Goal: Task Accomplishment & Management: Complete application form

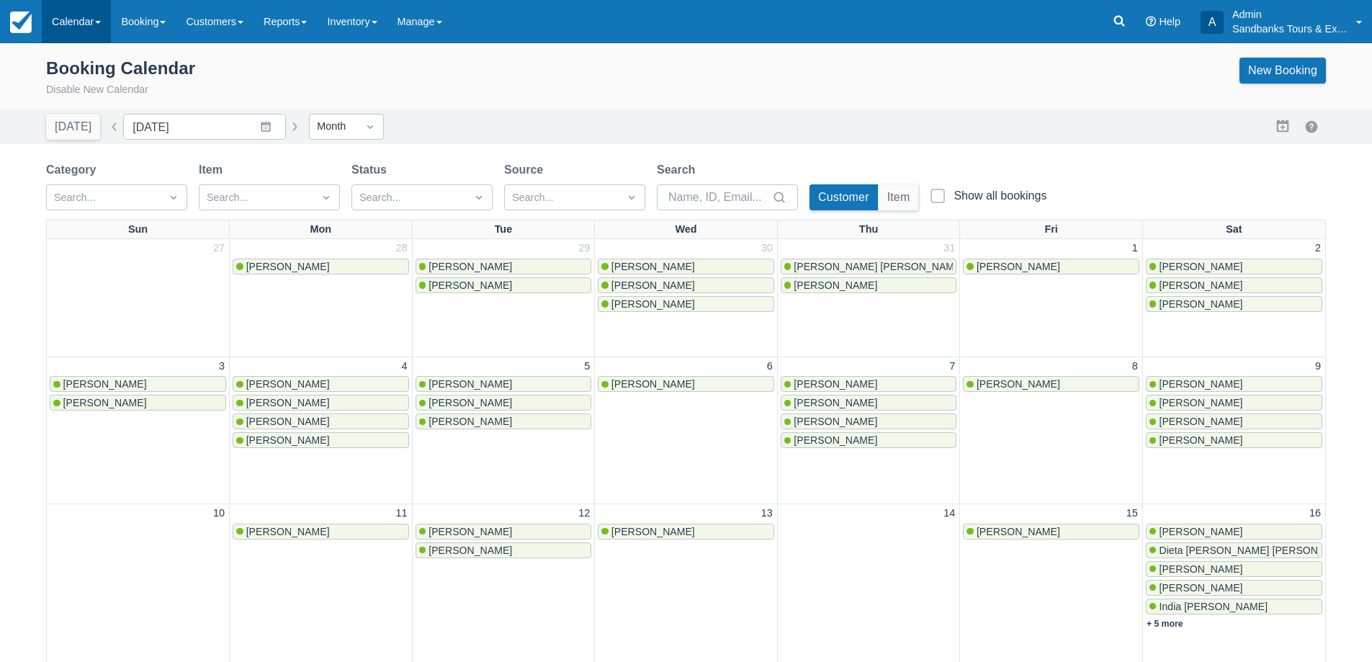
click at [75, 19] on link "Calendar" at bounding box center [76, 21] width 69 height 43
click at [533, 68] on div "Booking Calendar Disable New Calendar New Booking" at bounding box center [686, 78] width 1280 height 40
drag, startPoint x: 84, startPoint y: 17, endPoint x: 94, endPoint y: 94, distance: 77.0
click at [83, 17] on link "Calendar" at bounding box center [76, 21] width 69 height 43
click at [89, 119] on link "Inventory" at bounding box center [99, 122] width 114 height 30
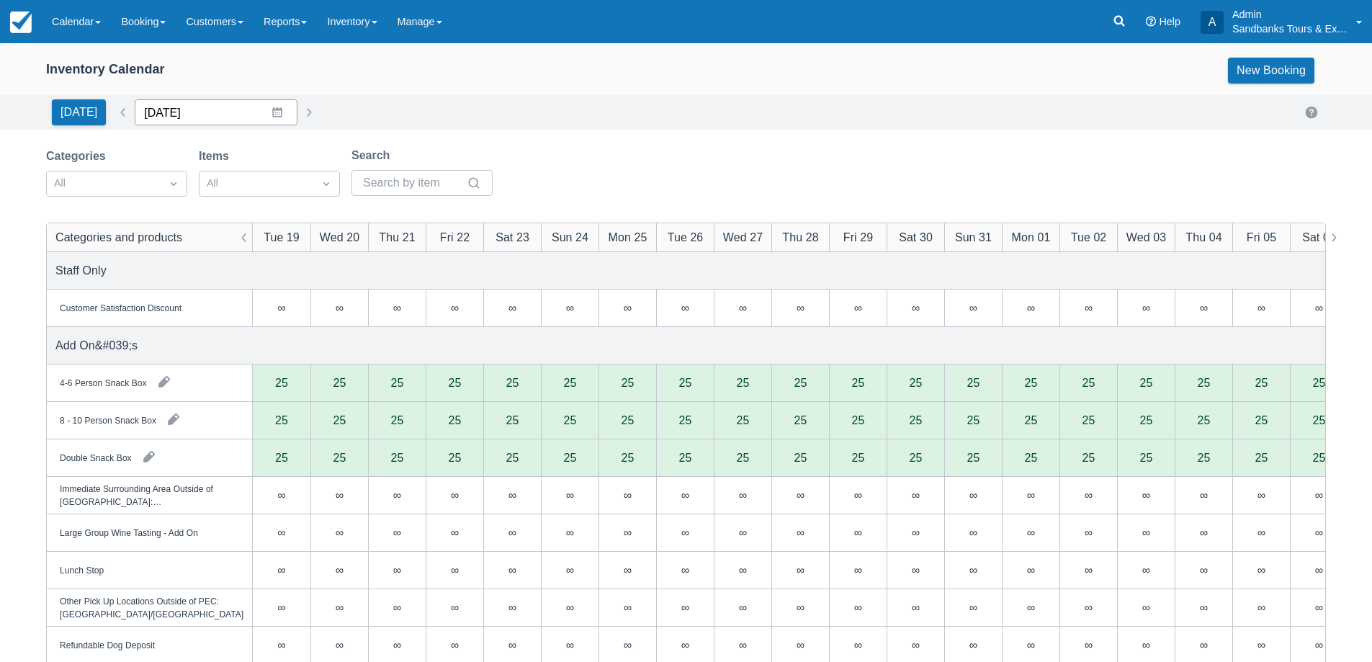
click at [267, 115] on input "08/19/25" at bounding box center [216, 112] width 163 height 26
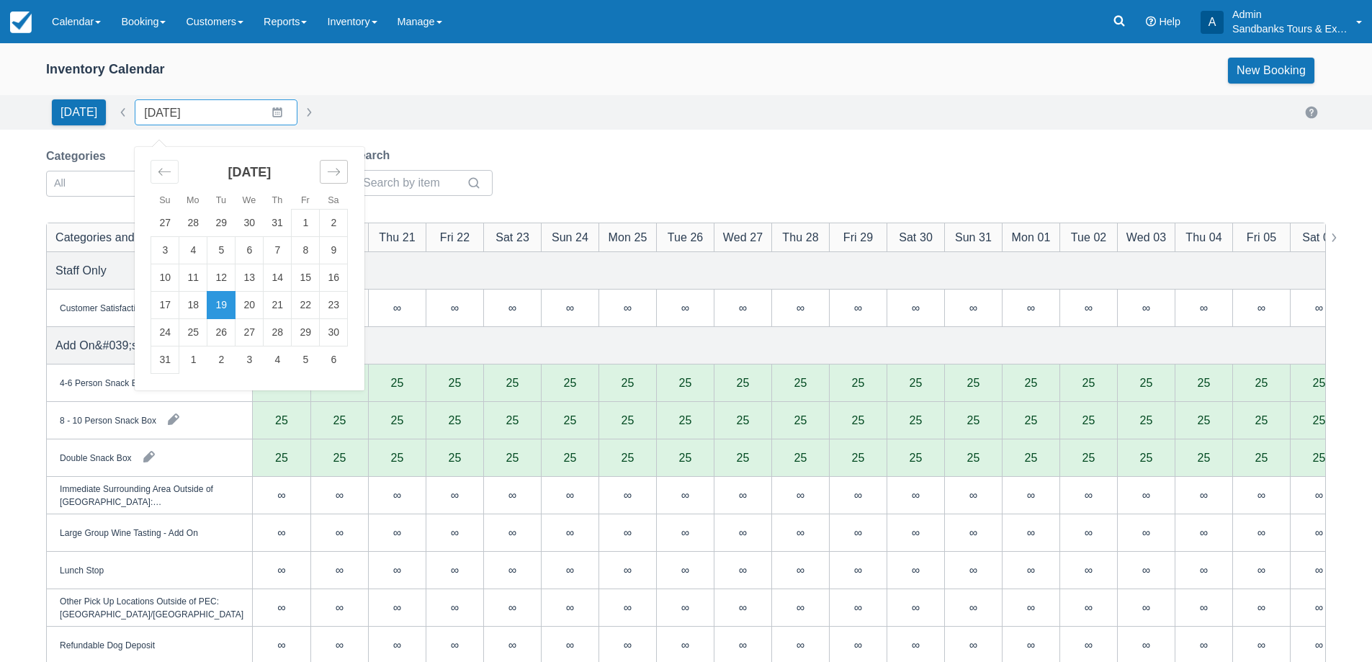
click at [337, 170] on div "Move forward to switch to the next month." at bounding box center [334, 172] width 28 height 24
click at [329, 174] on icon "Move forward to switch to the next month." at bounding box center [334, 172] width 14 height 14
click at [321, 305] on td "25" at bounding box center [334, 305] width 28 height 27
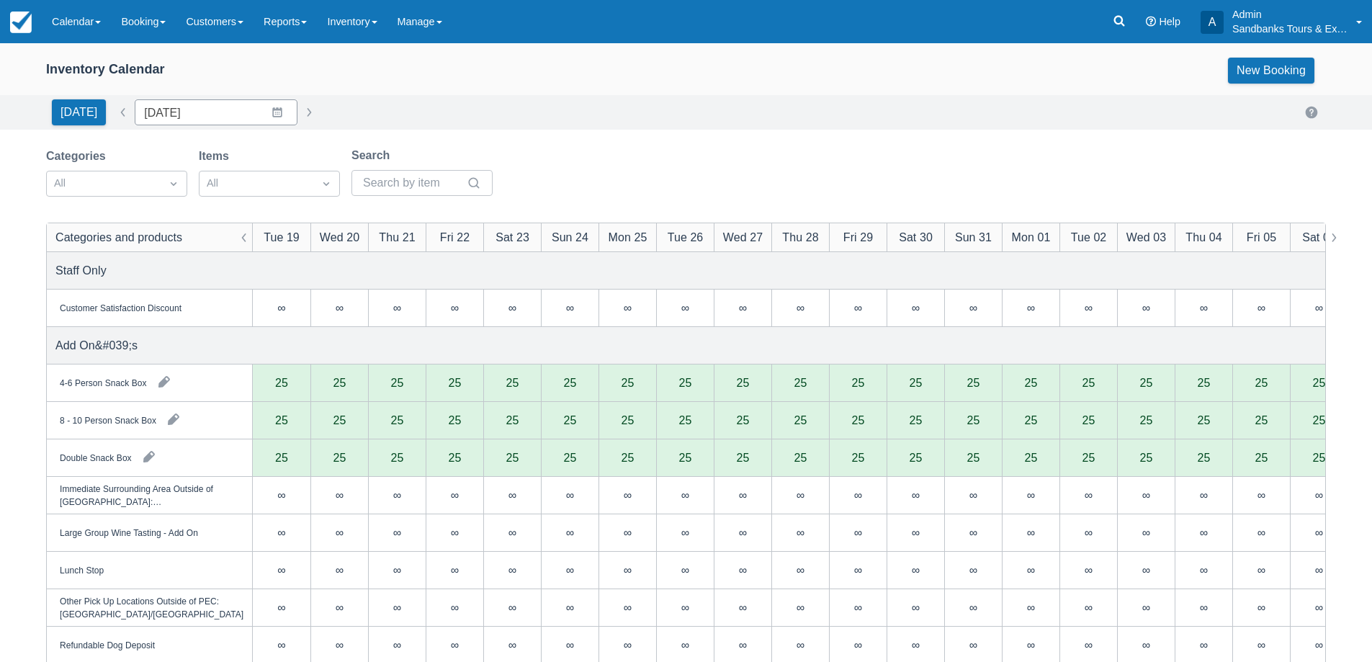
type input "10/25/25"
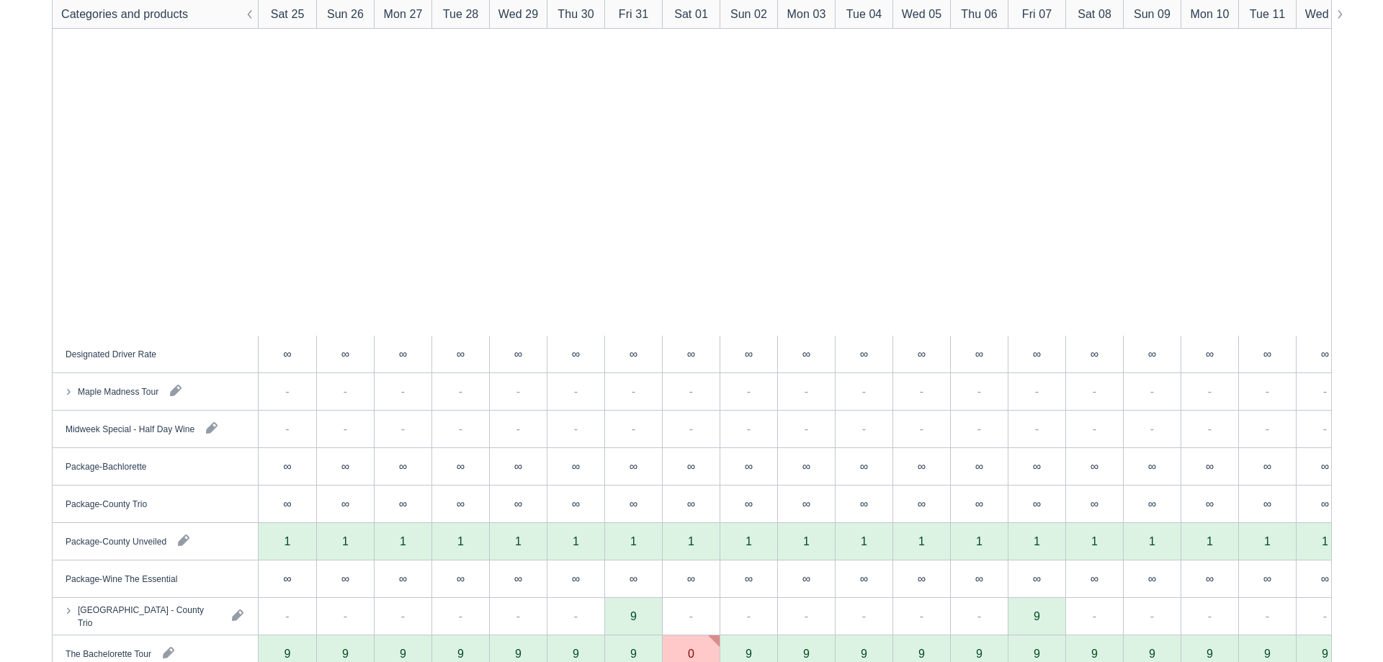
scroll to position [1585, 0]
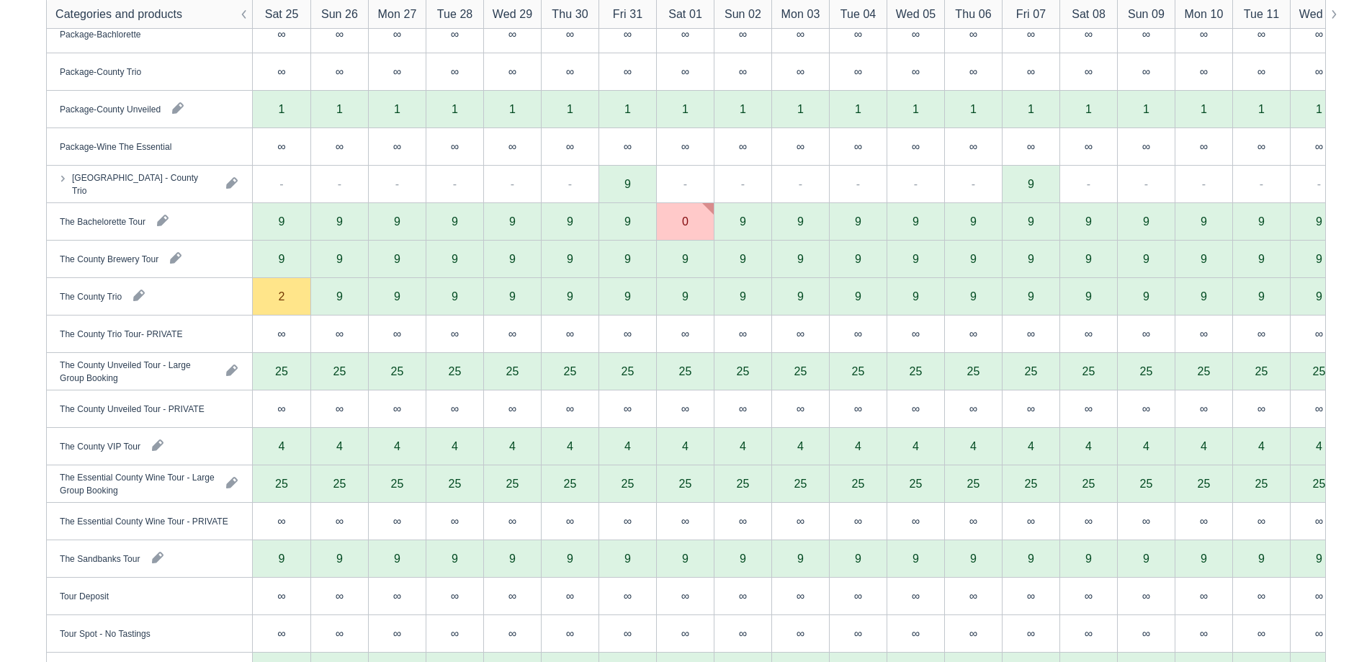
click at [277, 292] on div "2" at bounding box center [282, 296] width 58 height 37
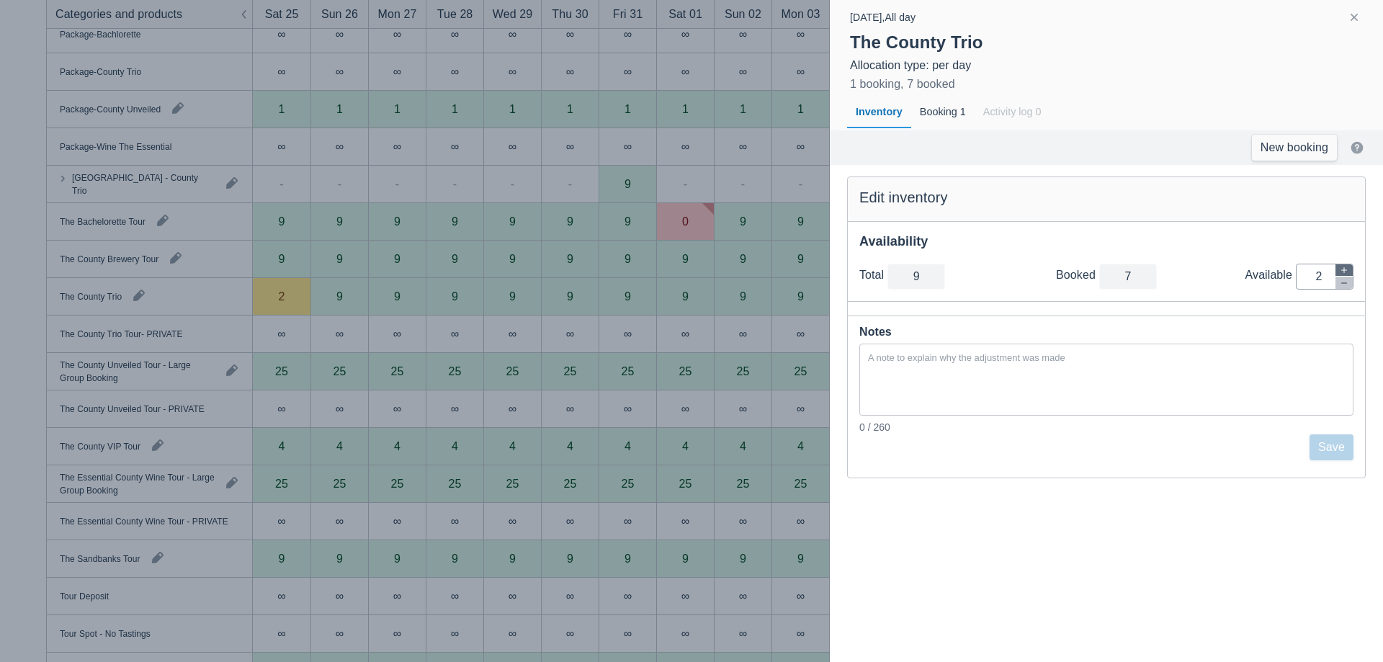
click at [1348, 272] on button "button" at bounding box center [1343, 270] width 17 height 12
type input "10"
type input "3"
click at [1330, 443] on button "Save" at bounding box center [1331, 447] width 44 height 26
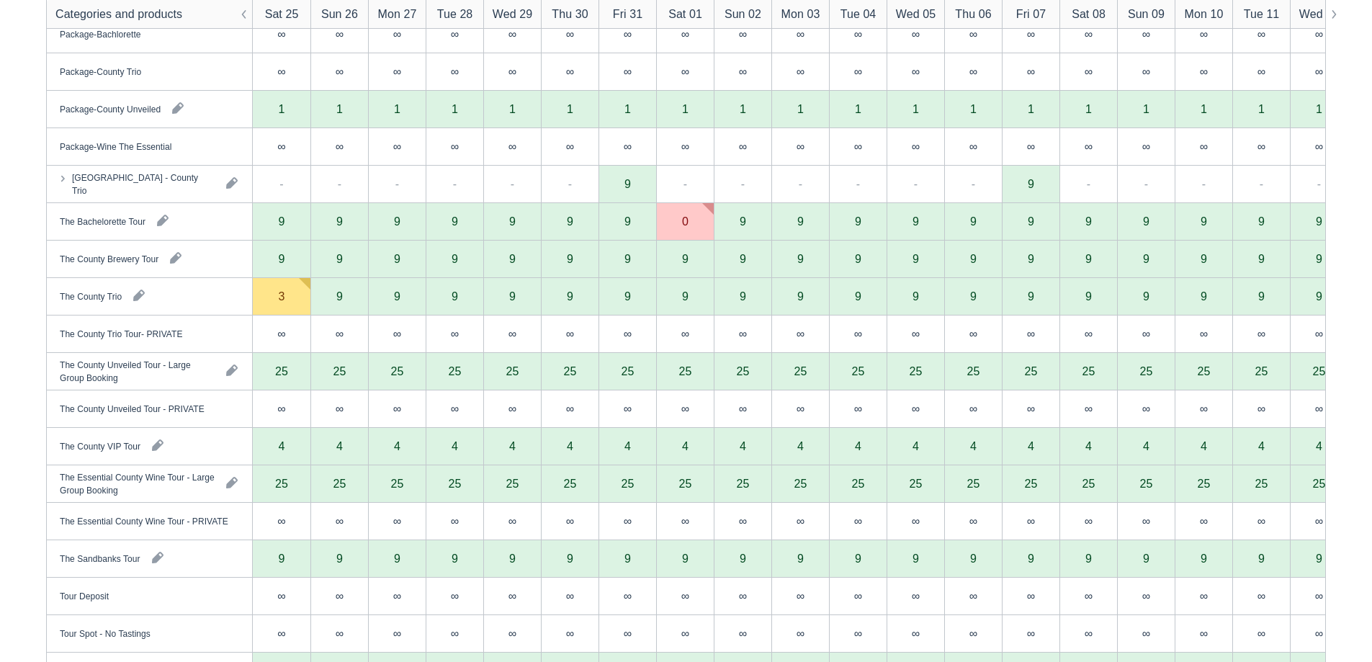
click at [292, 298] on div "3" at bounding box center [282, 296] width 58 height 37
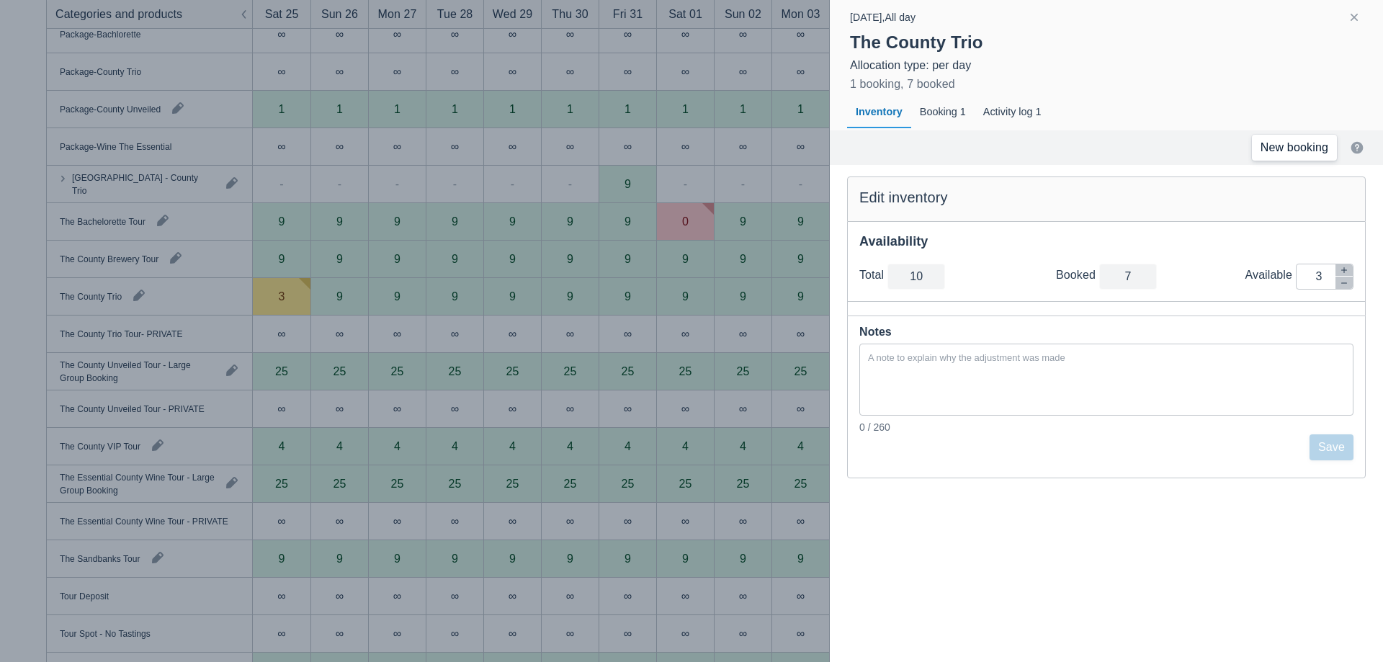
click at [1302, 150] on link "New booking" at bounding box center [1294, 148] width 85 height 26
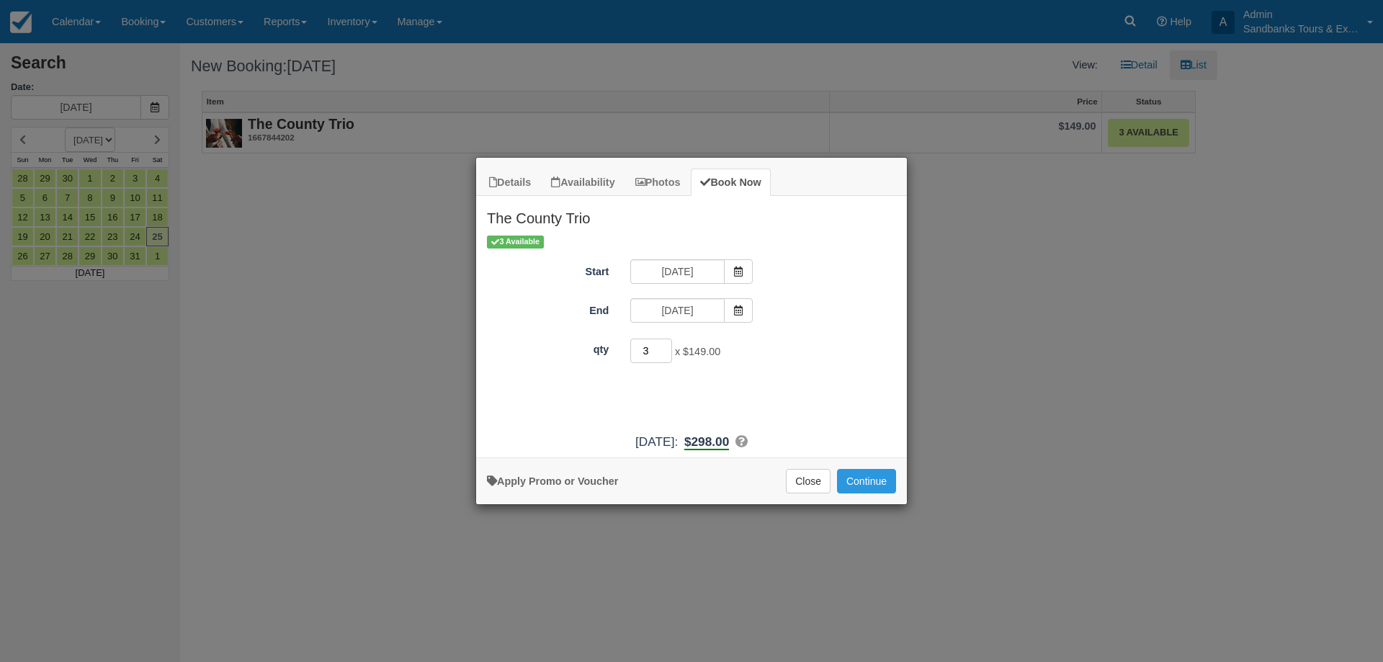
type input "3"
click at [663, 346] on input "3" at bounding box center [651, 351] width 42 height 24
click at [886, 471] on button "Continue" at bounding box center [866, 481] width 59 height 24
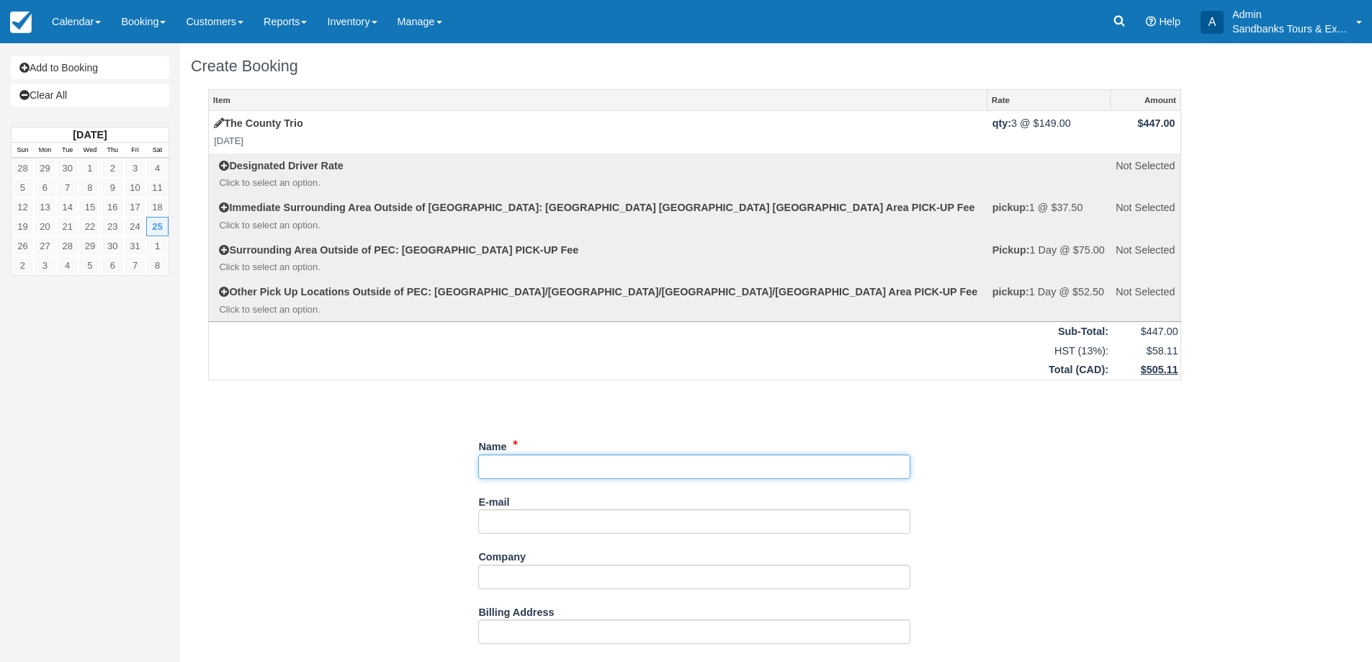
click at [484, 471] on input "Name" at bounding box center [694, 466] width 432 height 24
type input "[PERSON_NAME]"
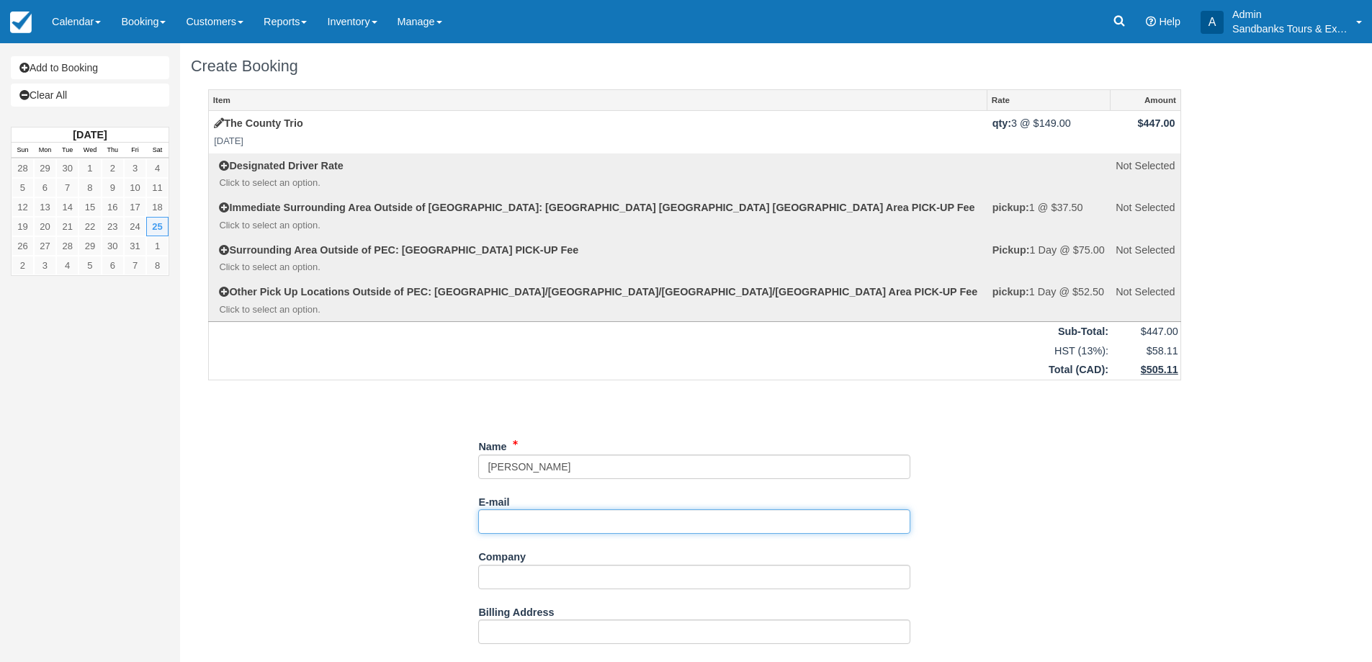
click at [521, 520] on input "E-mail" at bounding box center [694, 521] width 432 height 24
paste input "[PERSON_NAME][EMAIL_ADDRESS][PERSON_NAME][DOMAIN_NAME]"
type input "[PERSON_NAME][EMAIL_ADDRESS][PERSON_NAME][DOMAIN_NAME]"
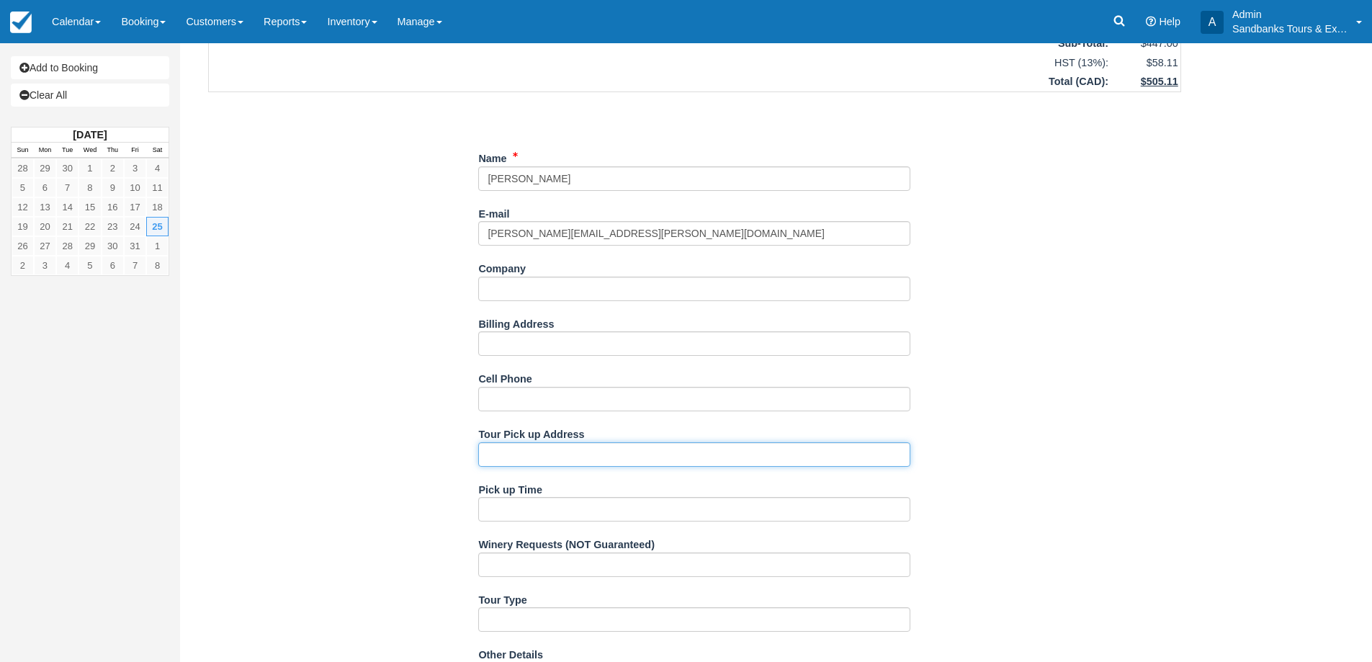
click at [527, 458] on input "Tour Pick up Address" at bounding box center [694, 454] width 432 height 24
type input "Hotel in Picton (please provide exact address!)"
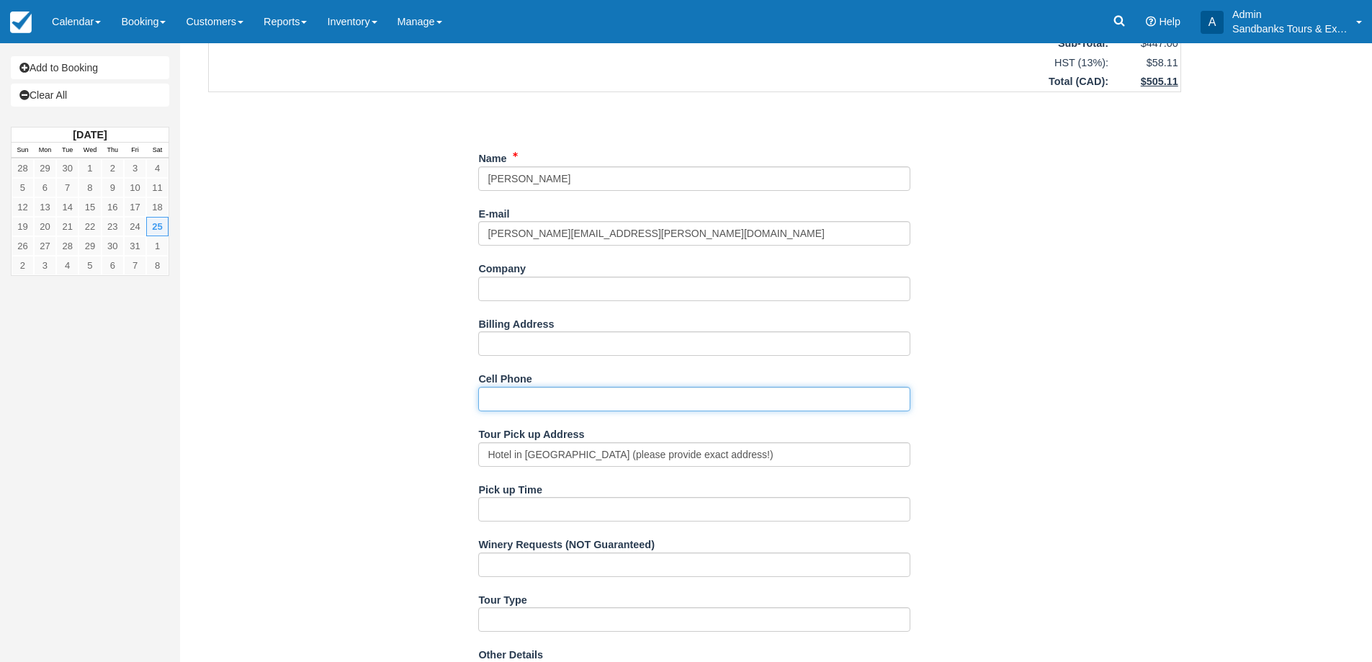
click at [579, 404] on input "Cell Phone" at bounding box center [694, 399] width 432 height 24
click at [497, 403] on input "PLease provide!" at bounding box center [694, 399] width 432 height 24
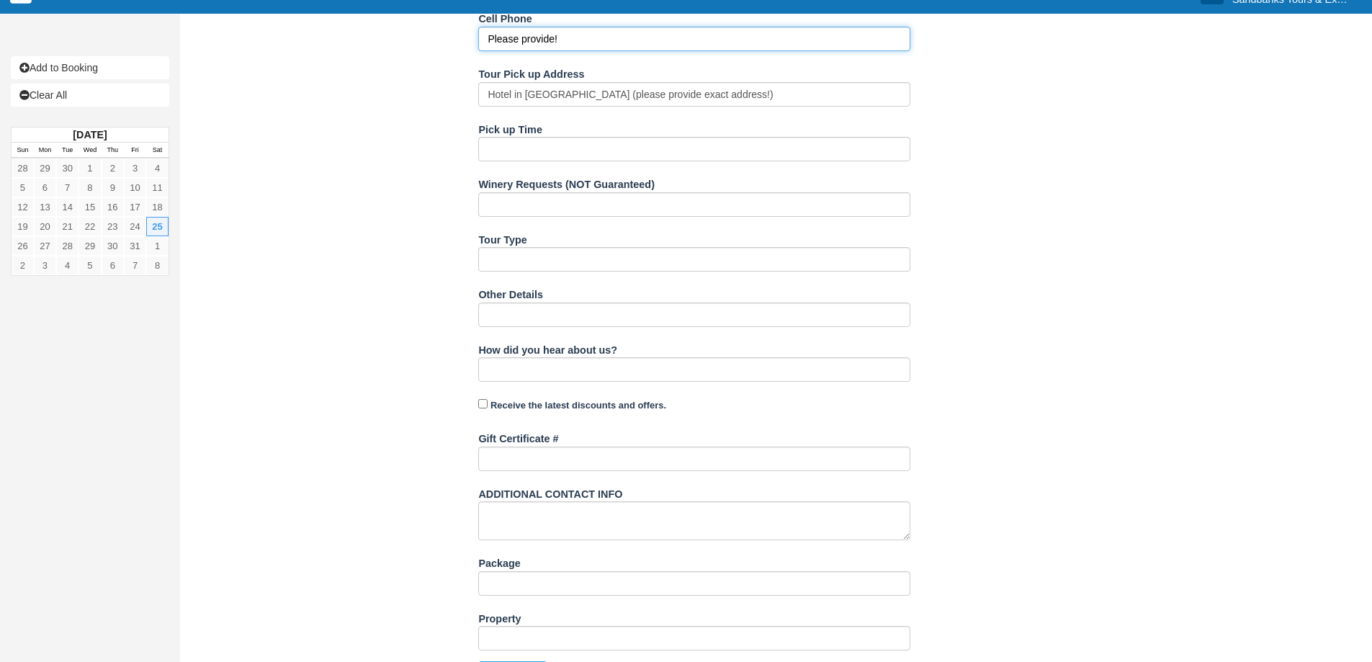
scroll to position [683, 0]
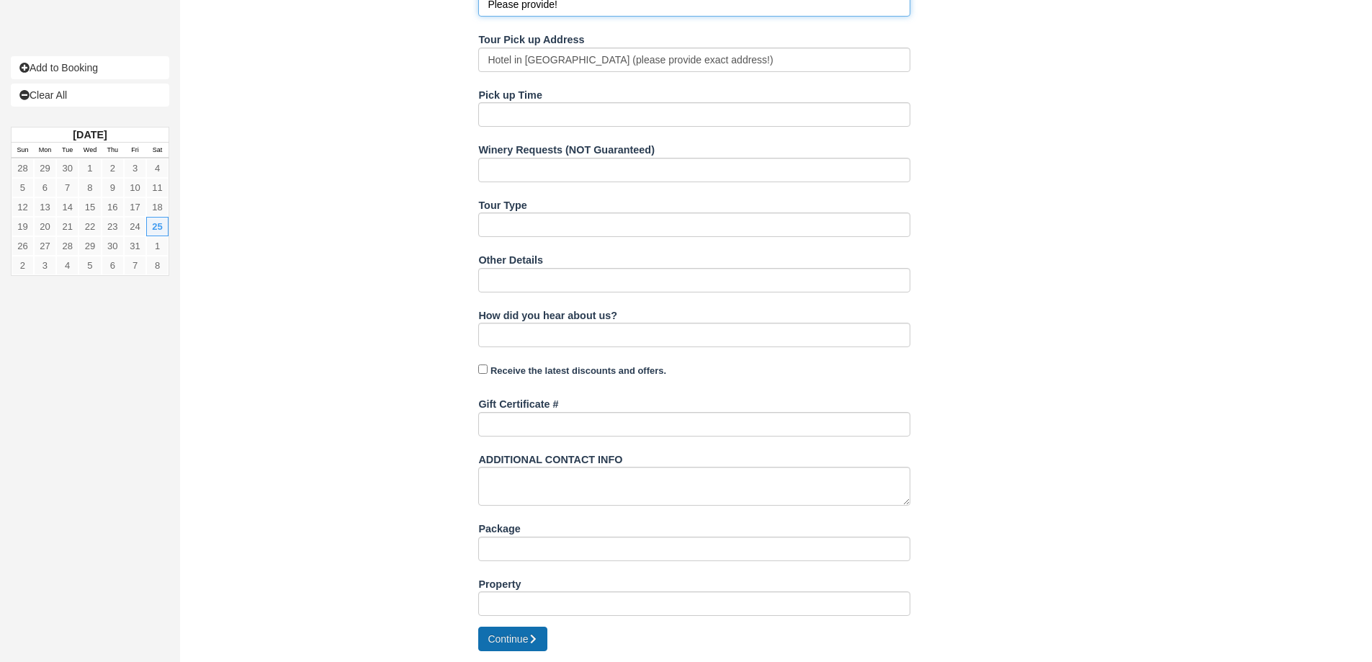
type input "Please provide!"
click at [532, 631] on button "Continue" at bounding box center [512, 639] width 69 height 24
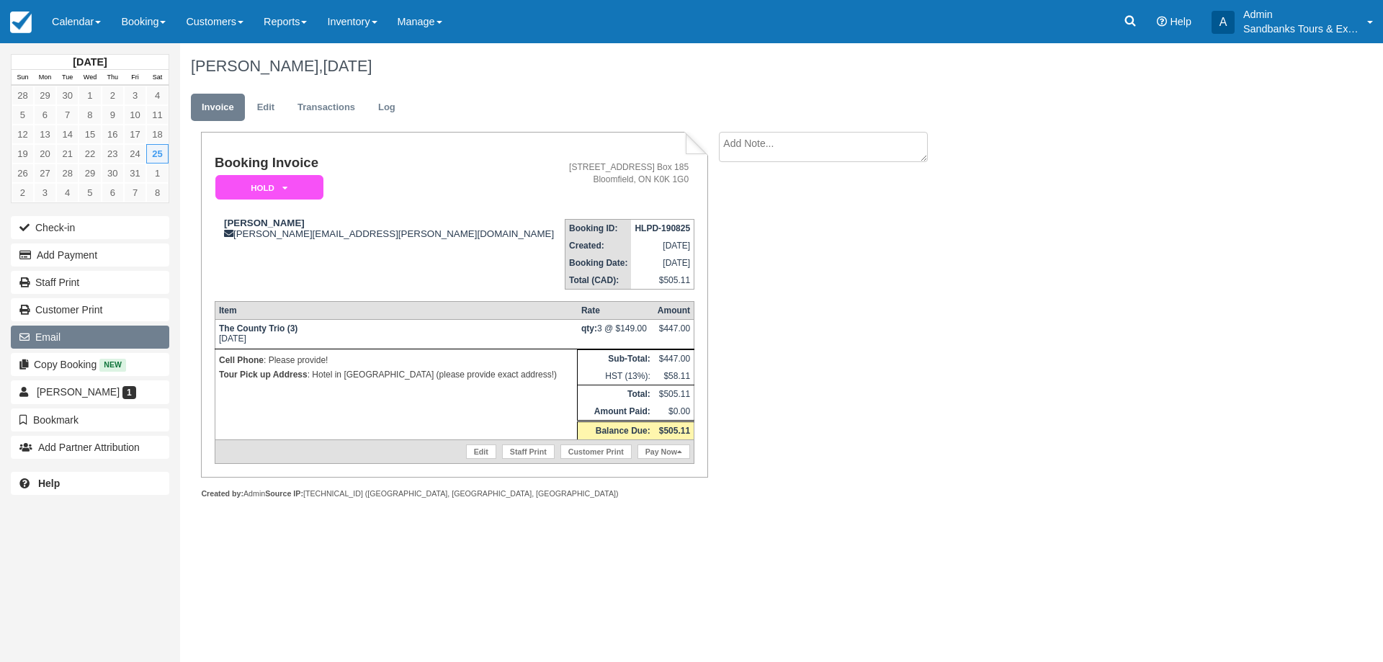
click at [79, 345] on button "Email" at bounding box center [90, 337] width 158 height 23
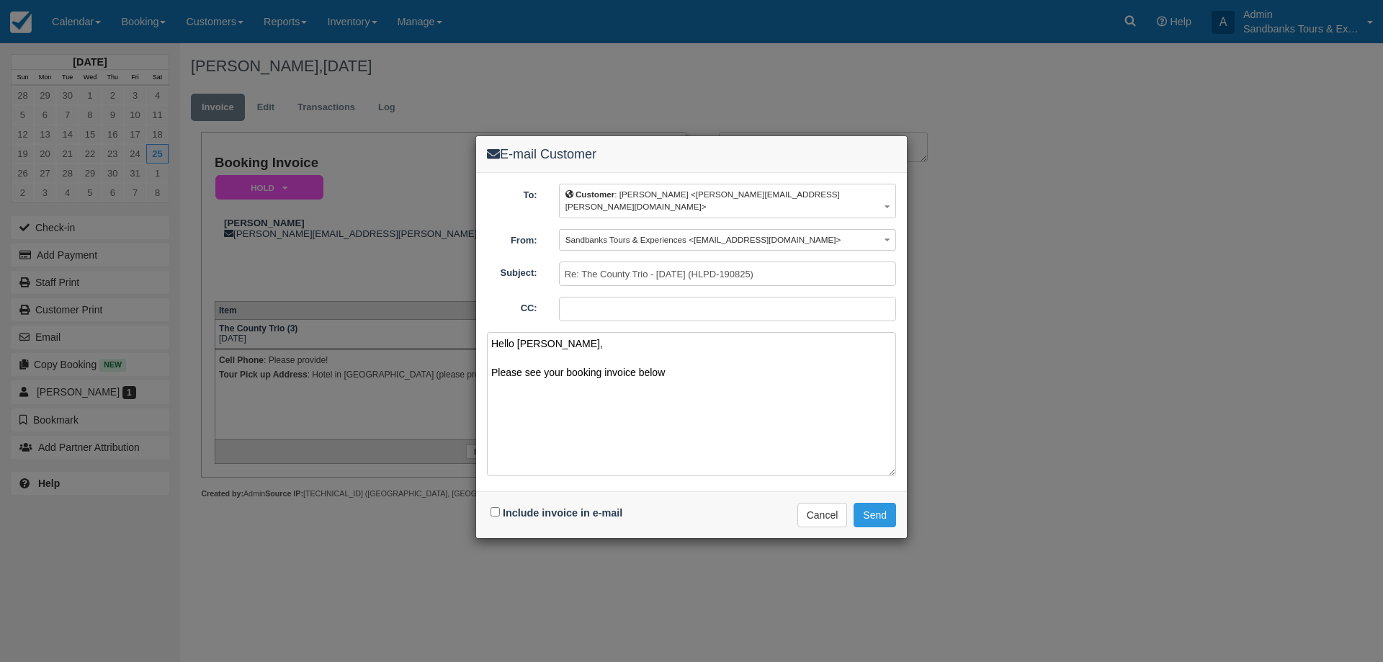
click at [700, 349] on textarea "Hello [PERSON_NAME], Please see your booking invoice below" at bounding box center [691, 404] width 409 height 144
click at [697, 359] on textarea "Hello [PERSON_NAME], Please see your booking invoice below" at bounding box center [691, 404] width 409 height 144
paste textarea "Please see your booking invoice below for a XXX tour for your group of XXX for …"
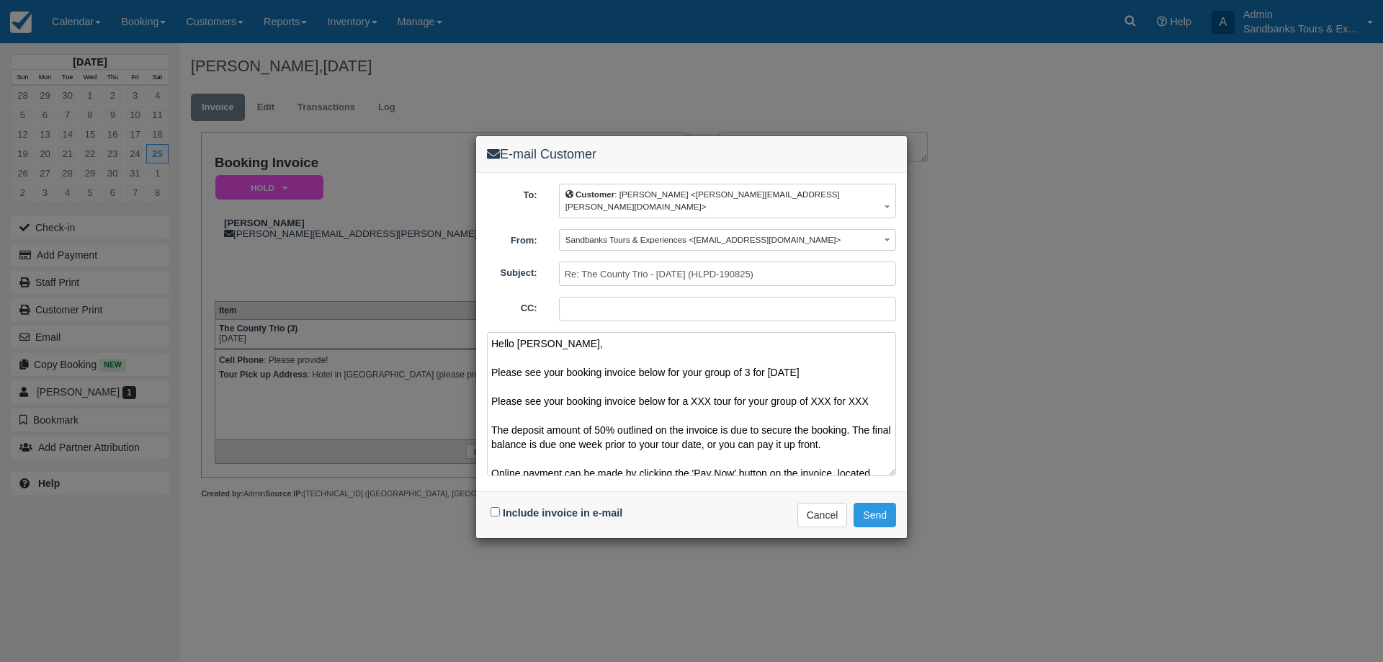
drag, startPoint x: 872, startPoint y: 385, endPoint x: 456, endPoint y: 375, distance: 415.7
click at [456, 375] on div "E-mail Customer To: Customer : [PERSON_NAME] <[PERSON_NAME][EMAIL_ADDRESS][PERS…" at bounding box center [691, 331] width 1383 height 662
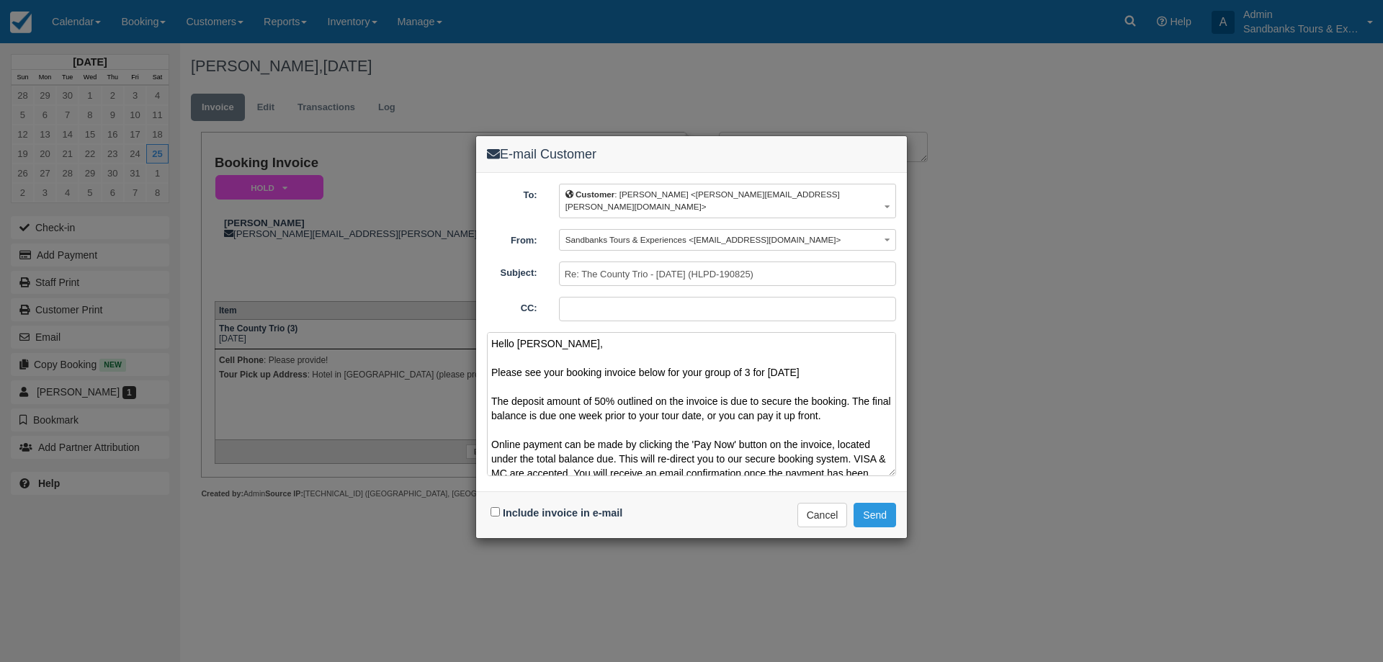
click at [831, 359] on textarea "Hello [PERSON_NAME], Please see your booking invoice below for your group of 3 …" at bounding box center [691, 404] width 409 height 144
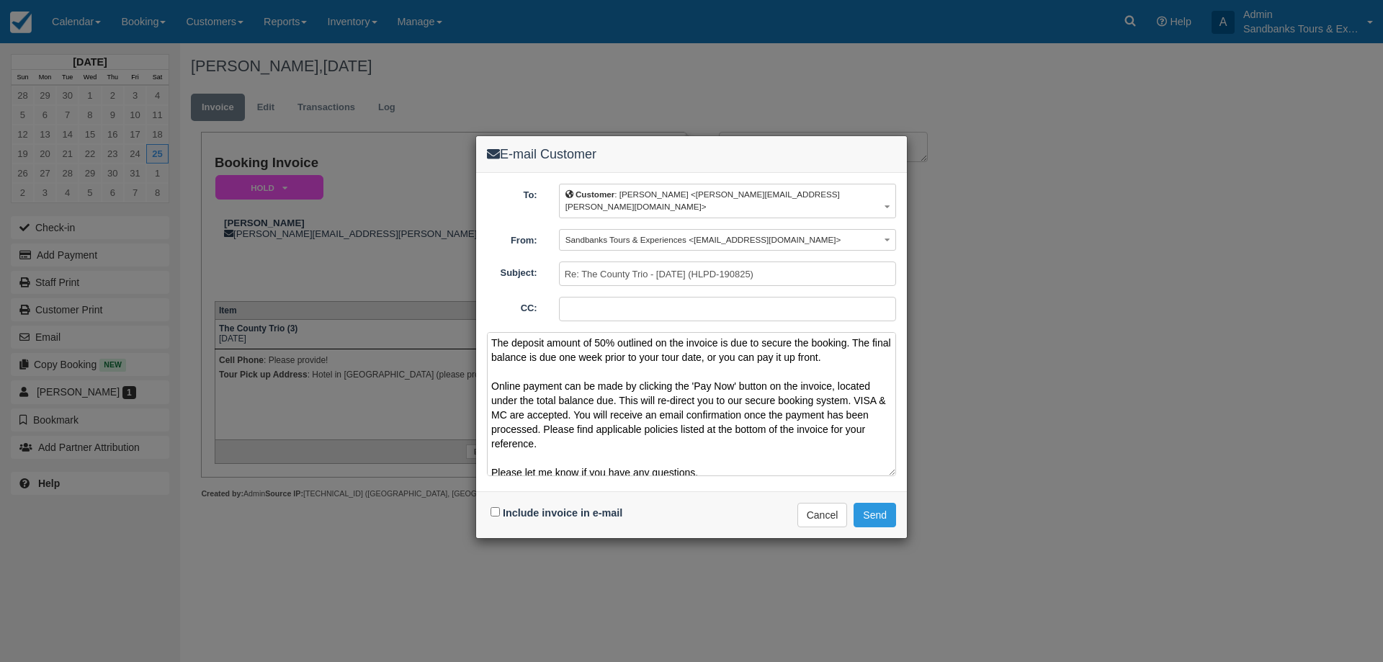
scroll to position [124, 0]
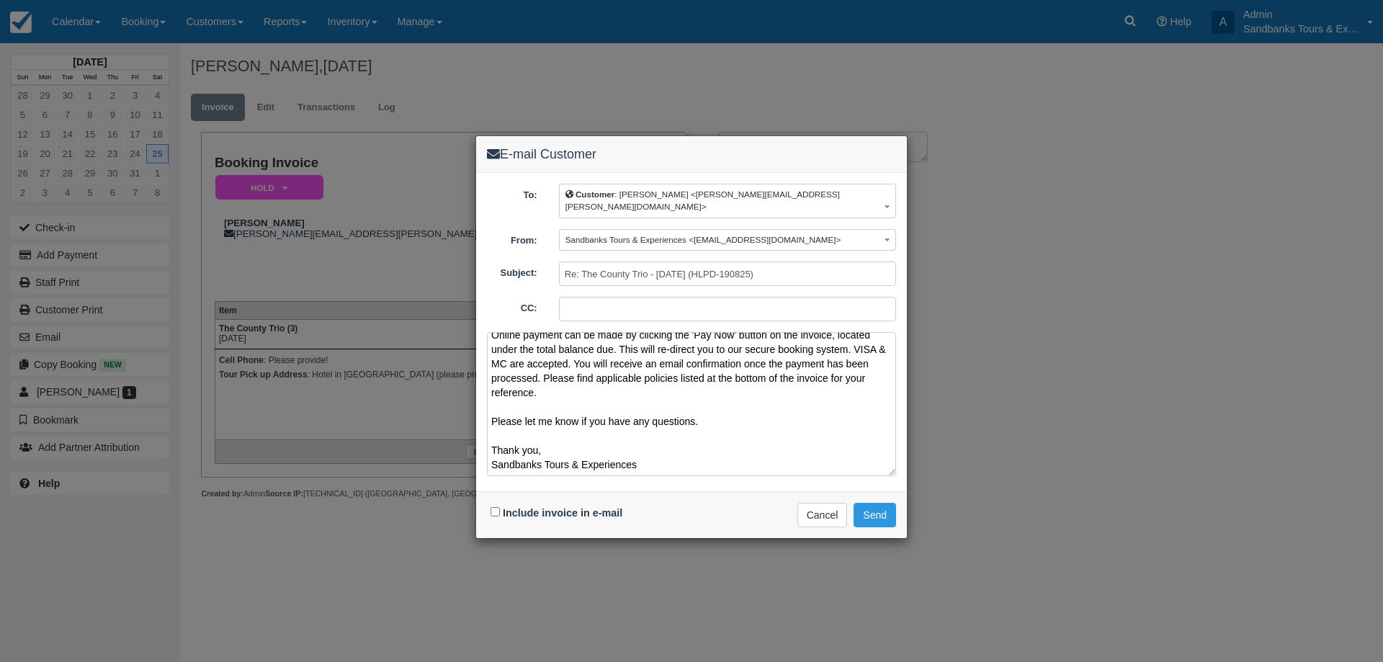
type textarea "Hello [PERSON_NAME], Please see your booking invoice below for your group of 3 …"
click at [496, 507] on input "Include invoice in e-mail" at bounding box center [495, 511] width 9 height 9
checkbox input "true"
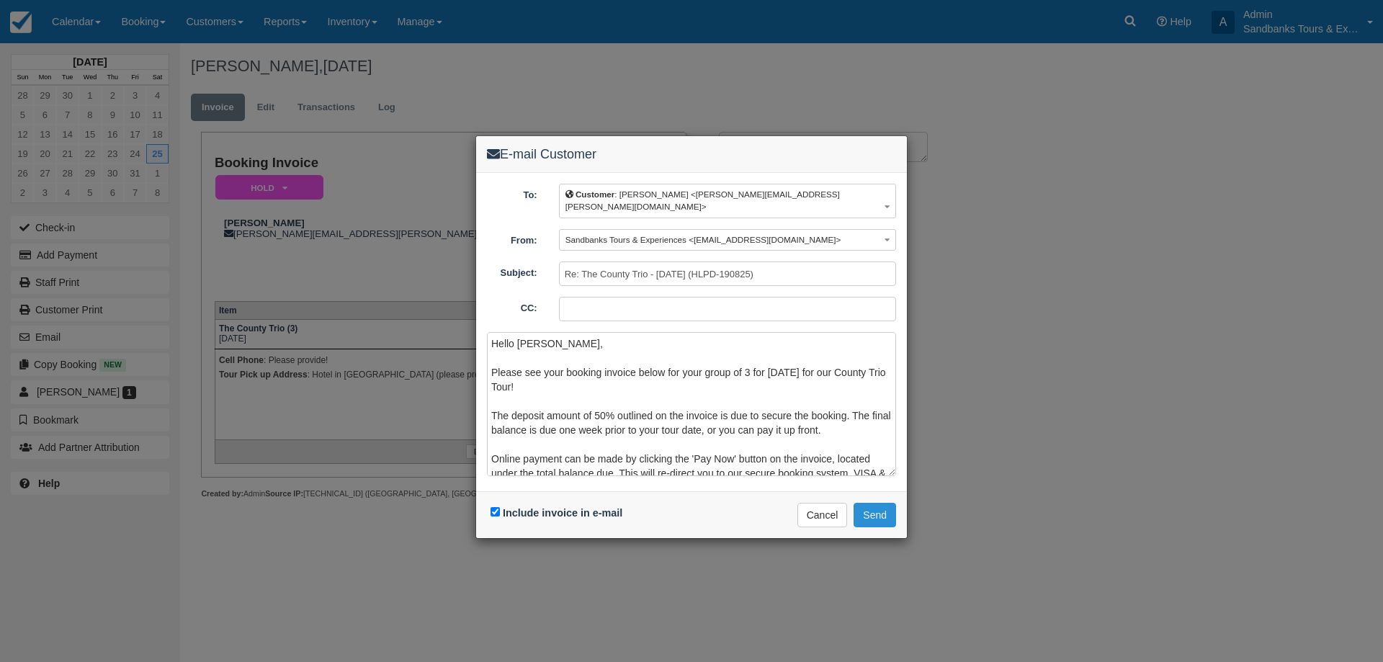
click at [884, 506] on button "Send" at bounding box center [875, 515] width 42 height 24
